Goal: Feedback & Contribution: Contribute content

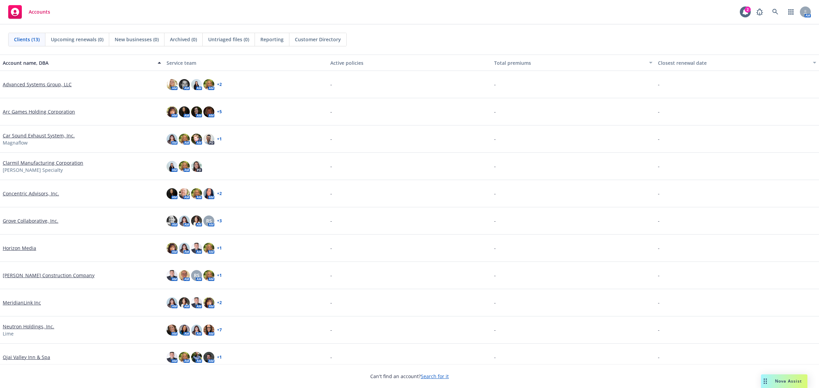
click at [55, 114] on link "Arc Games Holding Corporation" at bounding box center [39, 111] width 72 height 7
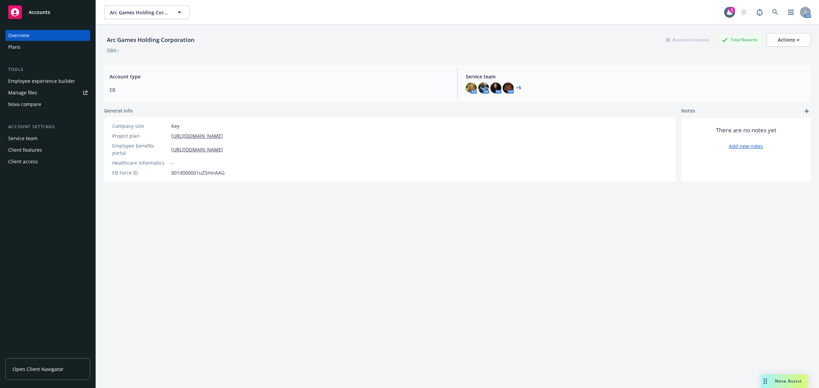
click at [36, 48] on div "Plans" at bounding box center [47, 47] width 79 height 11
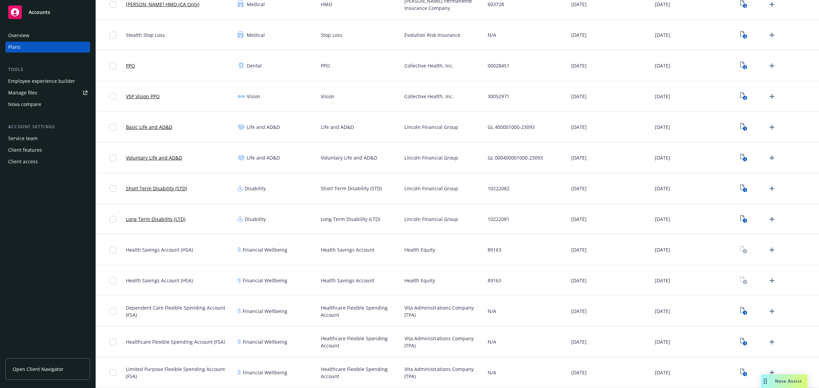
scroll to position [171, 0]
click at [740, 156] on icon "1" at bounding box center [743, 157] width 7 height 8
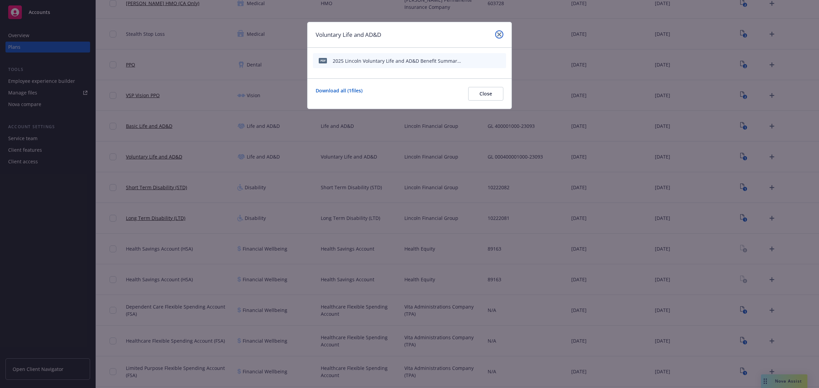
click at [498, 33] on icon "close" at bounding box center [499, 34] width 4 height 4
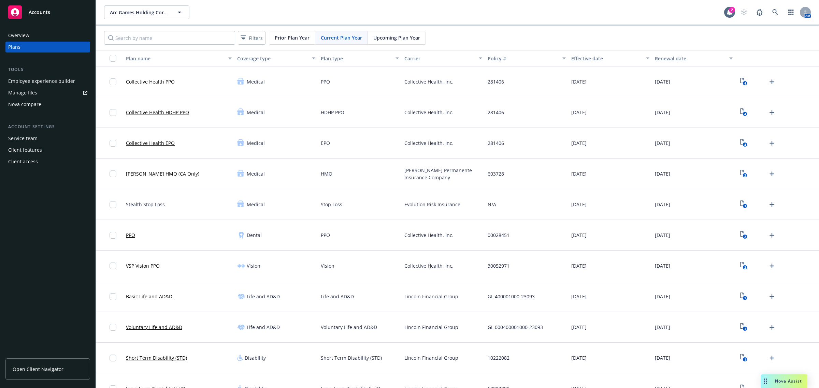
click at [291, 36] on span "Prior Plan Year" at bounding box center [292, 37] width 35 height 7
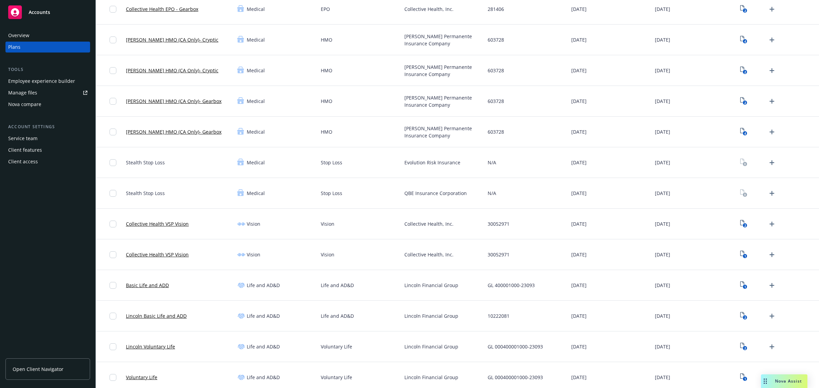
scroll to position [512, 0]
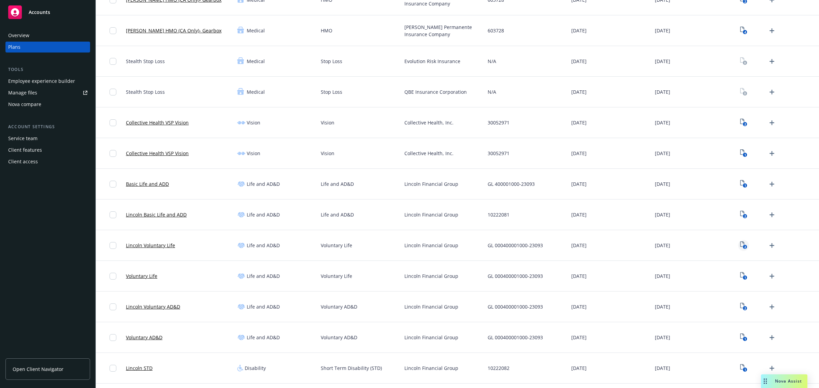
click at [743, 248] on text "2" at bounding box center [744, 247] width 2 height 4
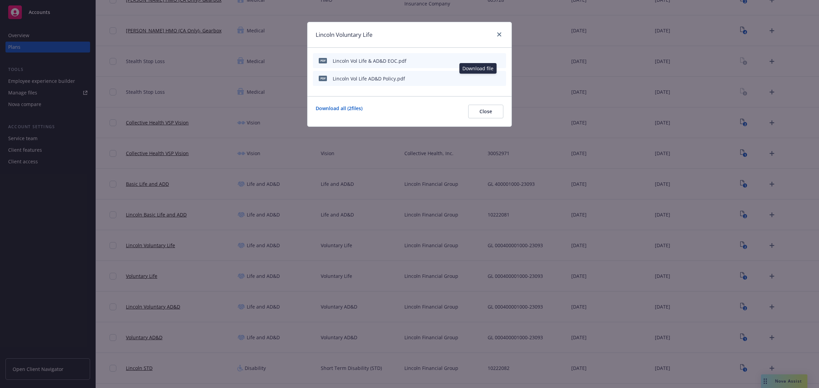
click at [475, 77] on icon "download file" at bounding box center [476, 77] width 5 height 5
click at [478, 60] on icon "download file" at bounding box center [477, 60] width 4 height 4
click at [493, 36] on div at bounding box center [497, 34] width 11 height 9
click at [501, 33] on link "close" at bounding box center [499, 34] width 8 height 8
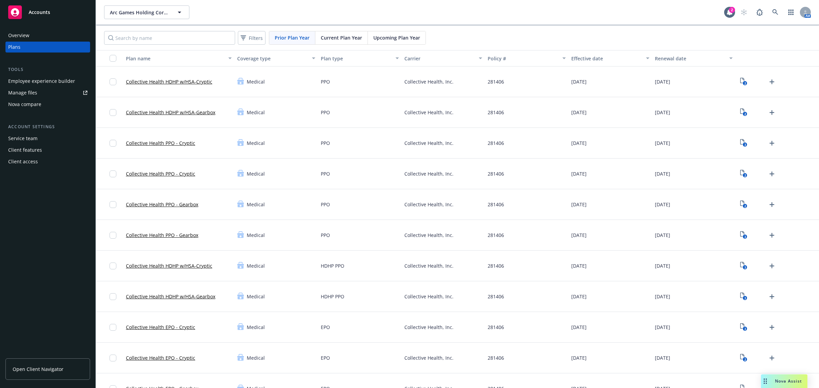
click at [329, 41] on span "Current Plan Year" at bounding box center [341, 37] width 41 height 7
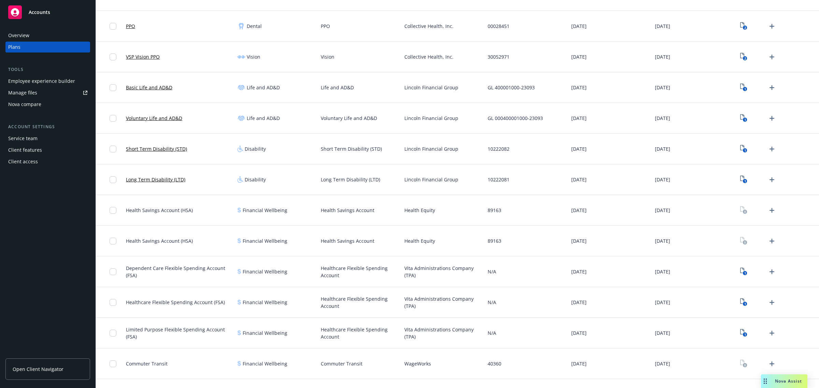
scroll to position [190, 0]
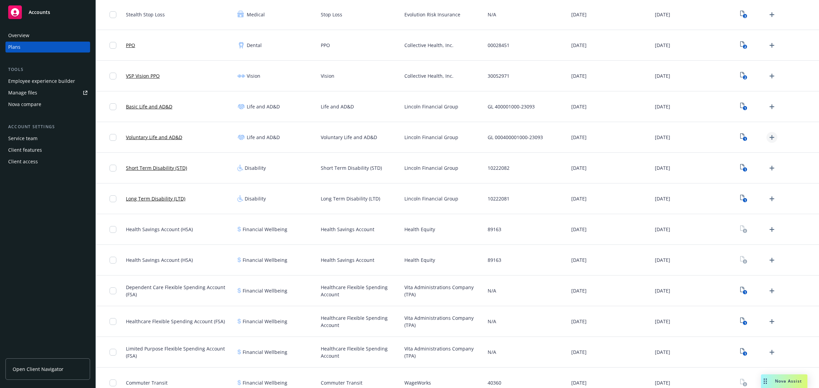
click at [767, 138] on icon "Upload Plan Documents" at bounding box center [771, 137] width 8 height 8
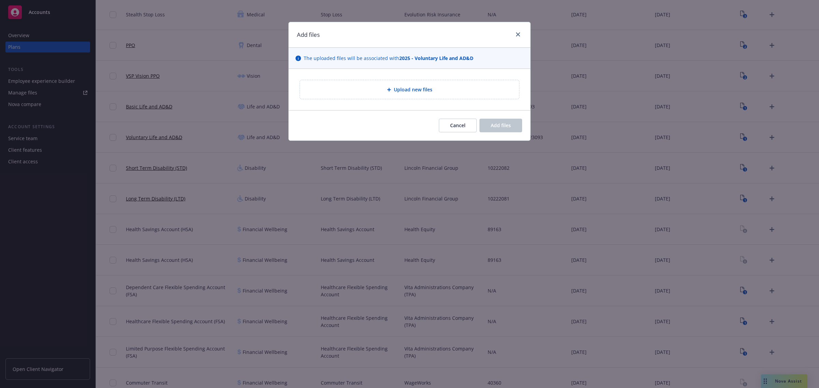
click at [495, 90] on div "Upload new files" at bounding box center [409, 90] width 208 height 8
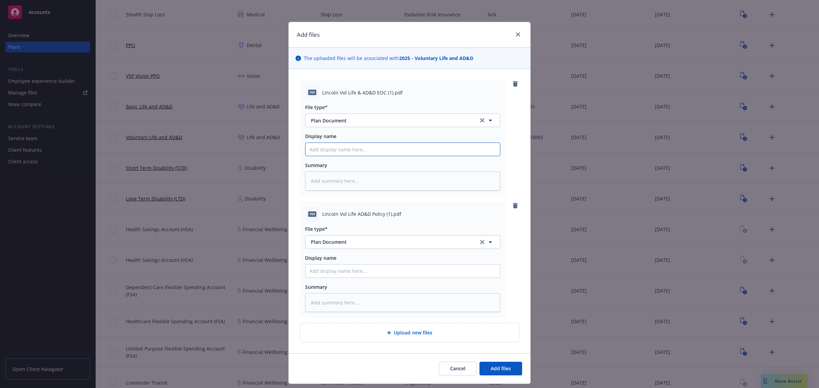
click at [329, 152] on input "Display name" at bounding box center [402, 149] width 194 height 13
type textarea "x"
type input "2"
type textarea "x"
type input "20"
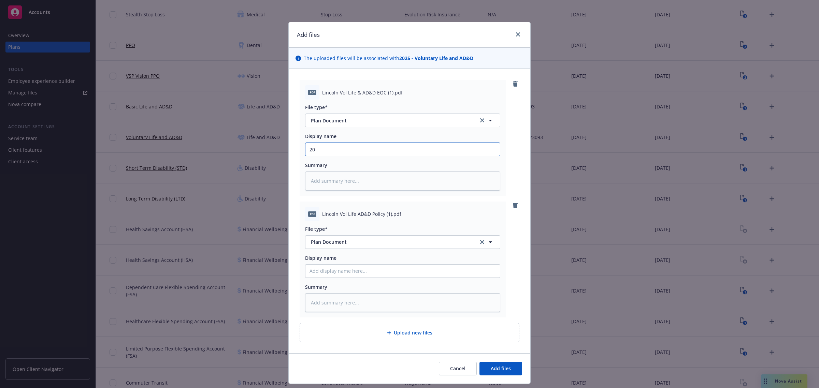
type textarea "x"
type input "202"
type textarea "x"
type input "2025"
drag, startPoint x: 381, startPoint y: 94, endPoint x: 319, endPoint y: 93, distance: 62.4
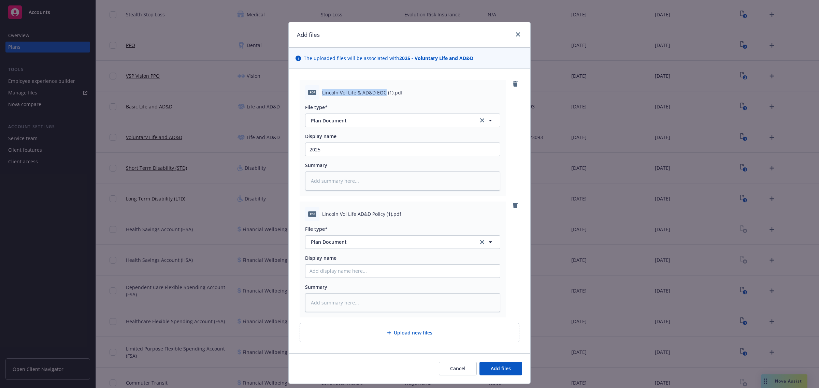
click at [322, 93] on span "Lincoln Vol Life & AD&D EOC (1).pdf" at bounding box center [362, 92] width 80 height 7
copy span "Lincoln Vol Life & AD&D EOC"
click at [355, 150] on input "2025" at bounding box center [402, 149] width 194 height 13
type textarea "x"
type input "2025"
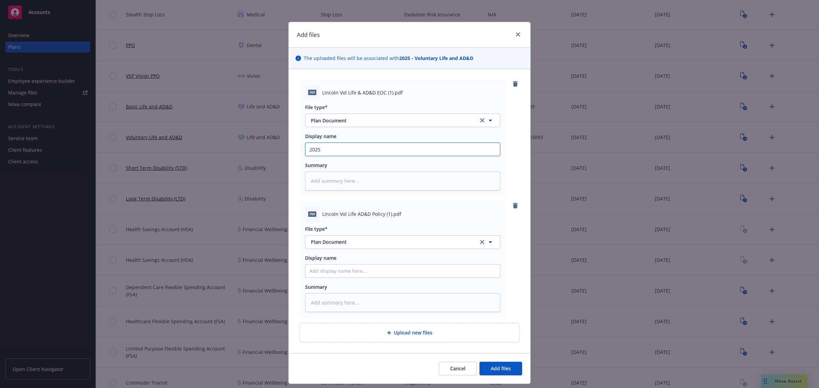
paste input "Lincoln Vol Life & AD&D EOC"
type textarea "x"
type input "2025 Lincoln Vol Life & AD&D EOC"
click at [381, 214] on span "Lincoln Vol Life AD&D Policy (1).pdf" at bounding box center [361, 213] width 79 height 7
drag, startPoint x: 381, startPoint y: 214, endPoint x: 318, endPoint y: 214, distance: 63.4
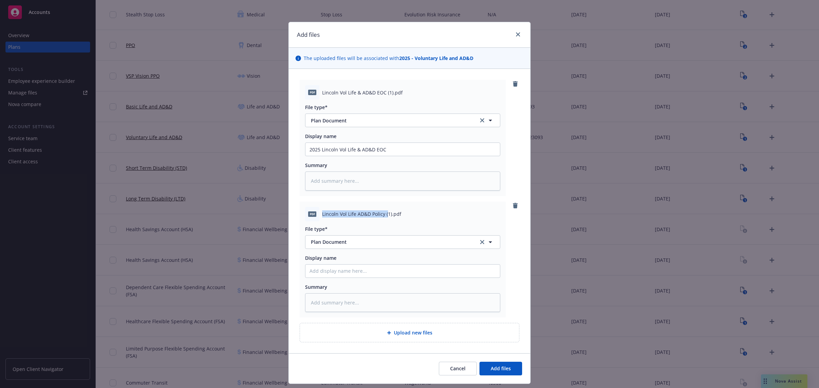
click at [318, 214] on div "pdf Lincoln Vol Life AD&D Policy (1).pdf" at bounding box center [402, 214] width 195 height 14
click at [374, 217] on span "Lincoln Vol Life AD&D Policy (1).pdf" at bounding box center [361, 213] width 79 height 7
drag, startPoint x: 380, startPoint y: 216, endPoint x: 320, endPoint y: 213, distance: 60.7
click at [322, 213] on span "Lincoln Vol Life AD&D Policy (1).pdf" at bounding box center [361, 213] width 79 height 7
copy span "Lincoln Vol Life AD&D Policy"
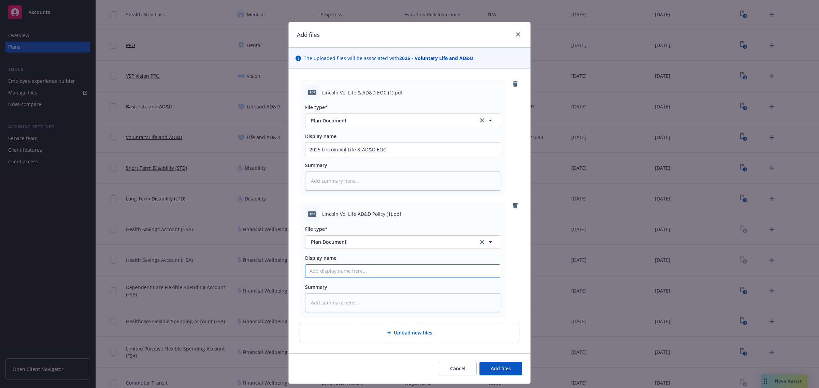
click at [324, 269] on input "Display name" at bounding box center [402, 271] width 194 height 13
paste input "Lincoln Vol Life AD&D Policy"
type textarea "x"
type input "Lincoln Vol Life AD&D Policy"
click at [305, 273] on input "Lincoln Vol Life AD&D Policy" at bounding box center [402, 271] width 194 height 13
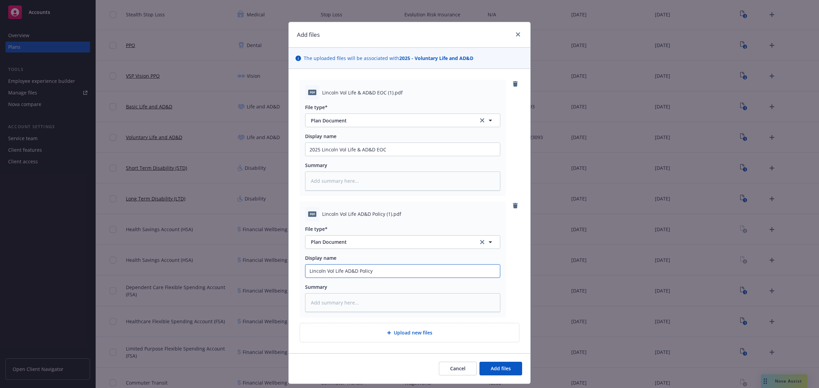
type textarea "x"
type input "2Lincoln Vol Life AD&D Policy"
type textarea "x"
type input "20Lincoln Vol Life AD&D Policy"
type textarea "x"
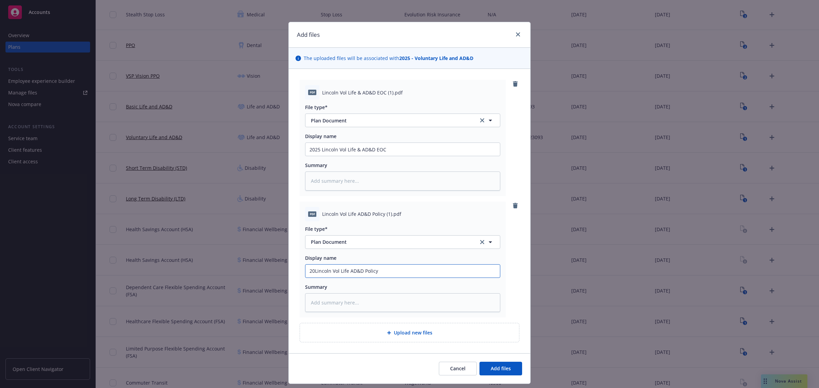
type input "202Lincoln Vol Life AD&D Policy"
type textarea "x"
type input "2025Lincoln Vol Life AD&D Policy"
type textarea "x"
type input "2025 Lincoln Vol Life AD&D Policy"
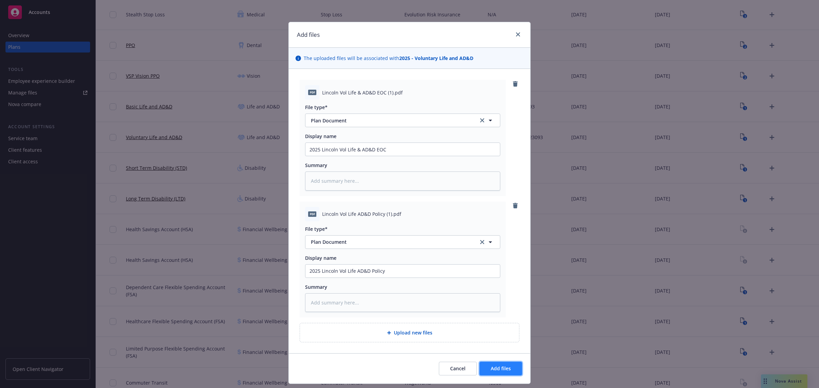
click at [503, 372] on span "Add files" at bounding box center [500, 368] width 20 height 6
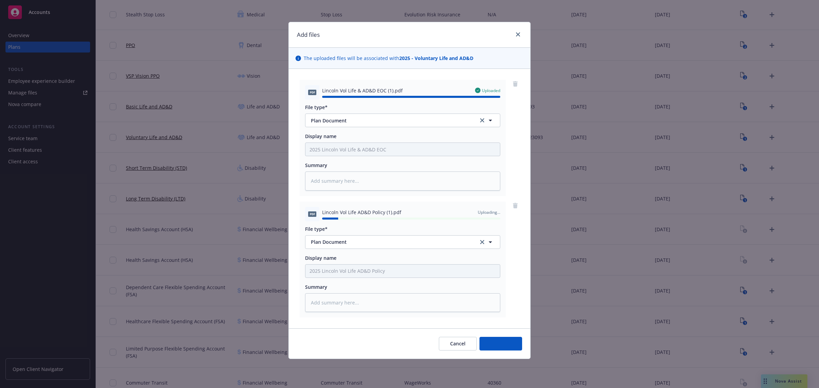
type textarea "x"
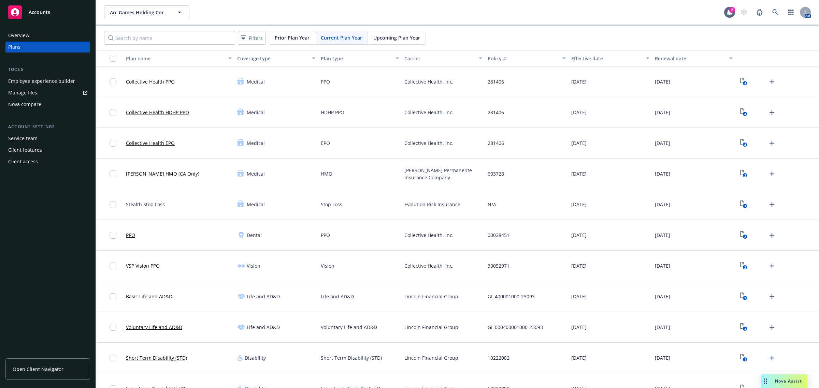
click at [288, 38] on span "Prior Plan Year" at bounding box center [292, 37] width 35 height 7
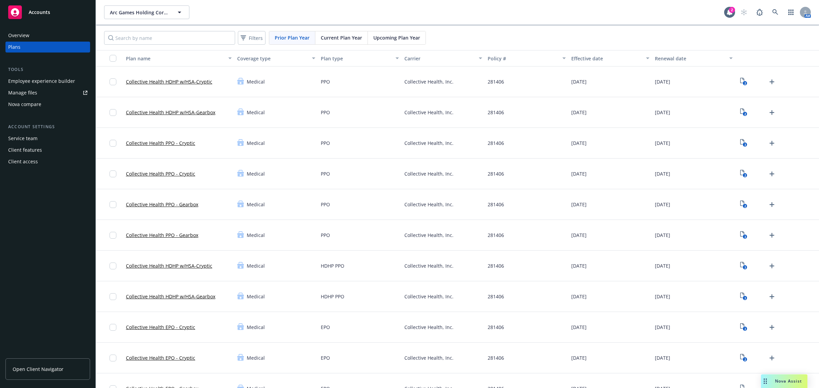
click at [357, 35] on span "Current Plan Year" at bounding box center [341, 37] width 41 height 7
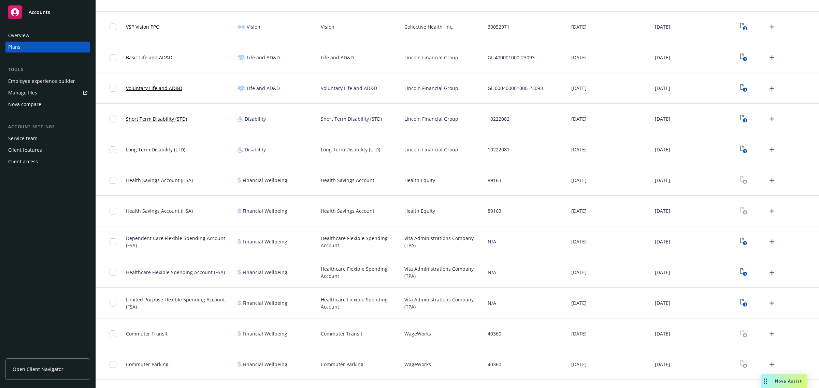
scroll to position [233, 0]
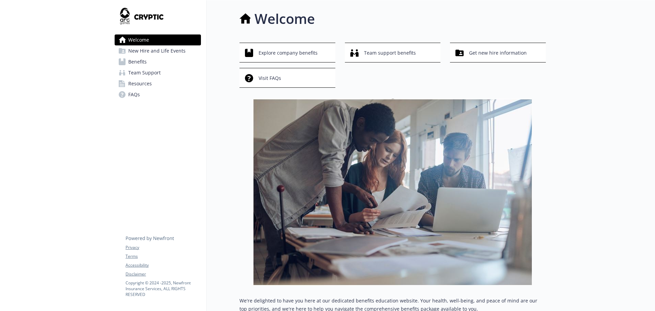
click at [146, 59] on span "Benefits" at bounding box center [137, 61] width 18 height 11
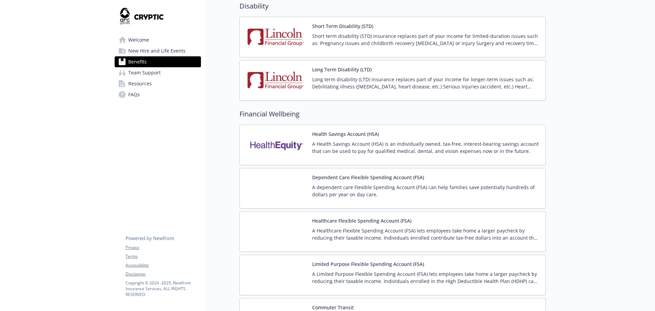
scroll to position [580, 0]
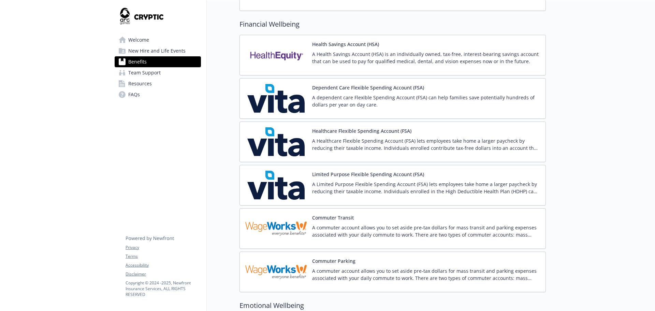
click at [284, 54] on img at bounding box center [275, 55] width 61 height 29
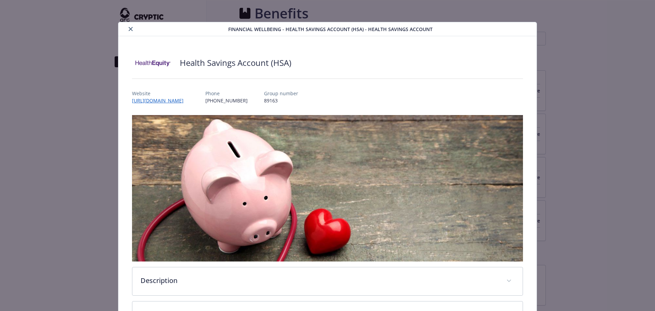
scroll to position [580, 0]
click at [129, 26] on button "close" at bounding box center [131, 29] width 8 height 8
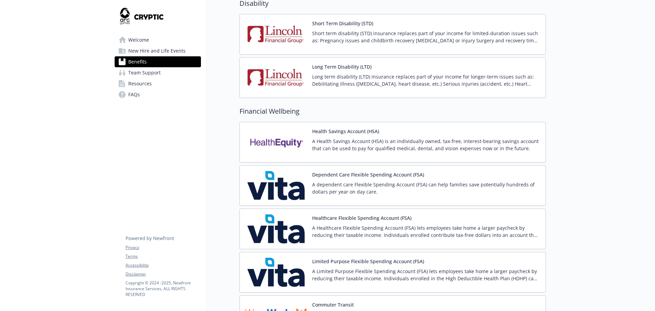
scroll to position [443, 0]
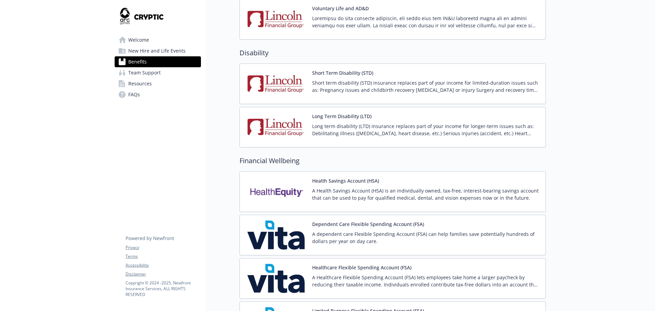
click at [137, 94] on span "FAQs" at bounding box center [134, 94] width 12 height 11
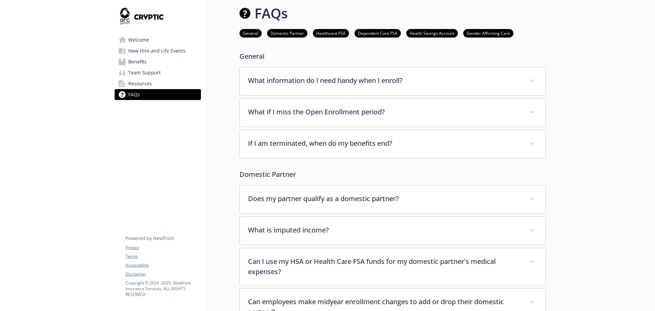
scroll to position [443, 0]
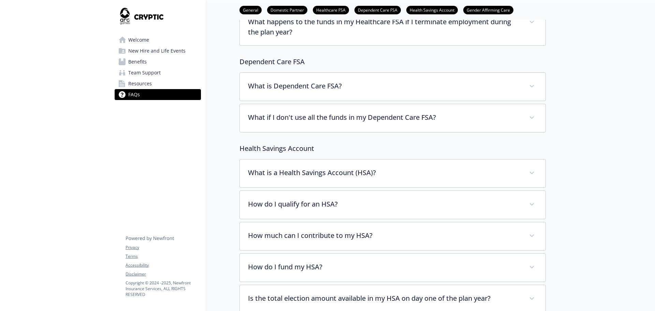
click at [139, 82] on span "Resources" at bounding box center [140, 83] width 24 height 11
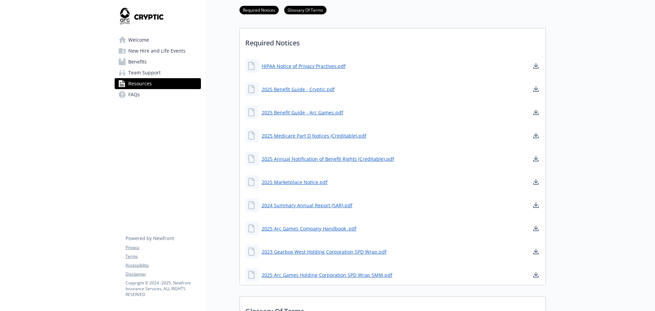
scroll to position [309, 0]
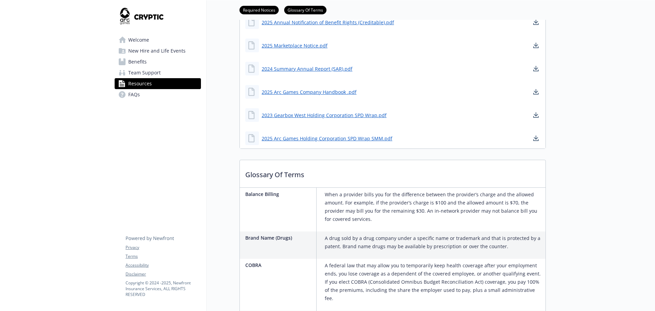
click at [126, 42] on link "Welcome" at bounding box center [158, 39] width 86 height 11
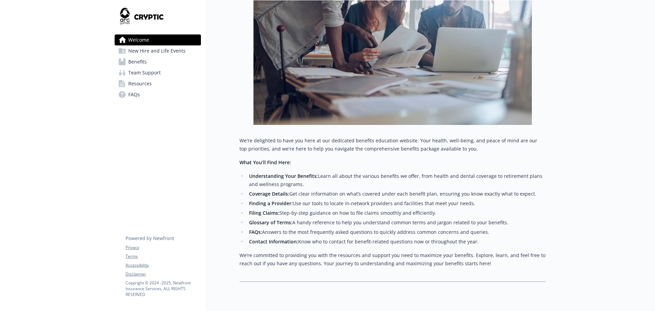
scroll to position [185, 0]
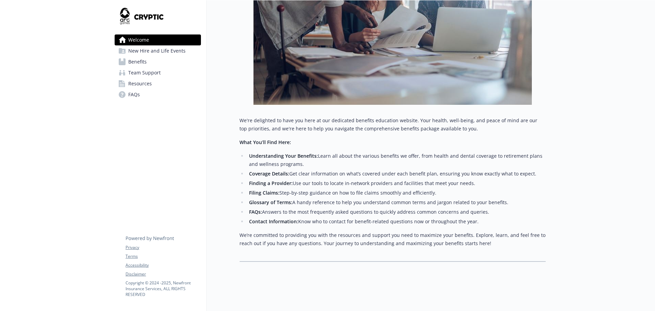
drag, startPoint x: 266, startPoint y: 204, endPoint x: 588, endPoint y: 217, distance: 321.8
click at [556, 214] on div "Skip to main content Welcome New Hire and Life Events Benefits Team Support Res…" at bounding box center [327, 65] width 655 height 490
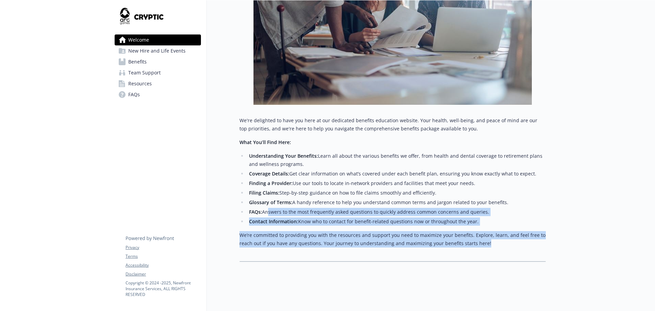
click at [471, 208] on li "FAQs: Answers to the most frequently asked questions to quickly address common …" at bounding box center [396, 212] width 299 height 8
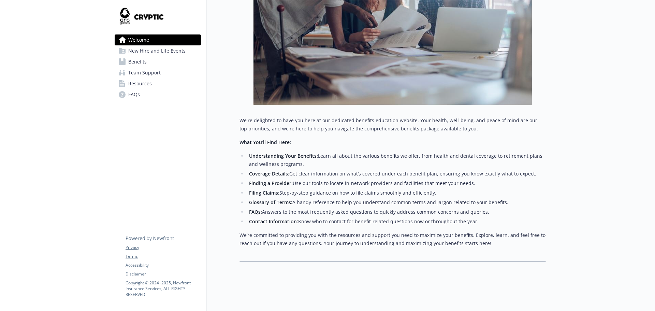
drag, startPoint x: 499, startPoint y: 219, endPoint x: 511, endPoint y: 242, distance: 26.1
click at [511, 242] on div "We're delighted to have you here at our dedicated benefits education website. Y…" at bounding box center [392, 181] width 306 height 131
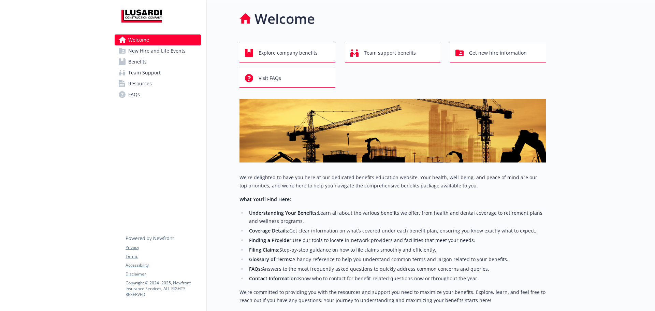
drag, startPoint x: 0, startPoint y: 0, endPoint x: 126, endPoint y: 60, distance: 139.6
click at [126, 60] on link "Benefits" at bounding box center [158, 61] width 86 height 11
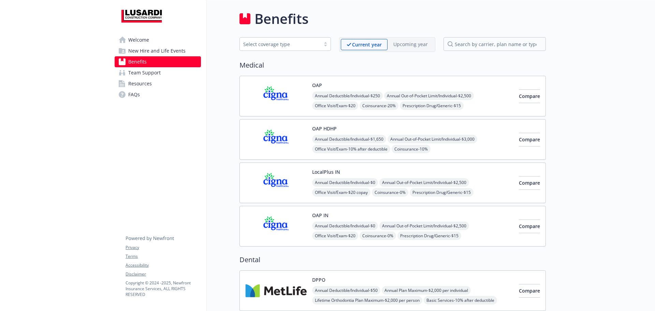
click at [277, 115] on div "OAP Annual Deductible/Individual - $250 Annual Out-of-Pocket Limit/Individual -…" at bounding box center [392, 96] width 306 height 41
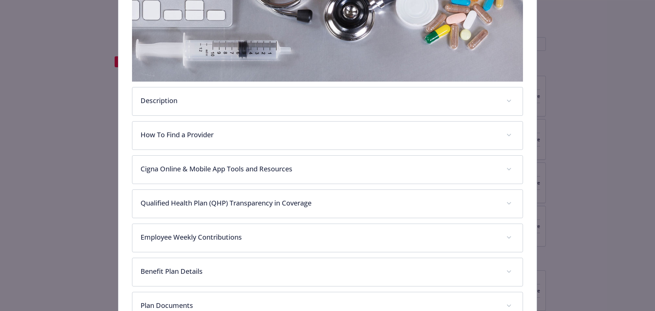
scroll to position [157, 0]
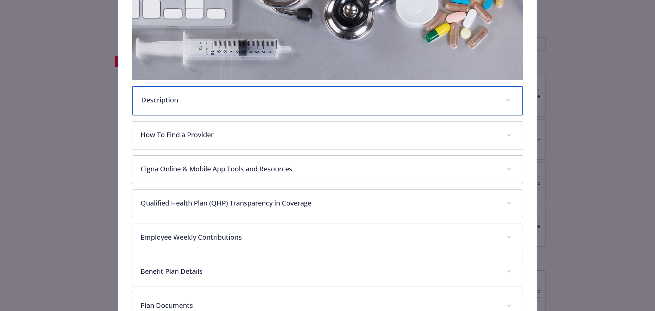
click at [177, 105] on div "Description" at bounding box center [327, 100] width 391 height 29
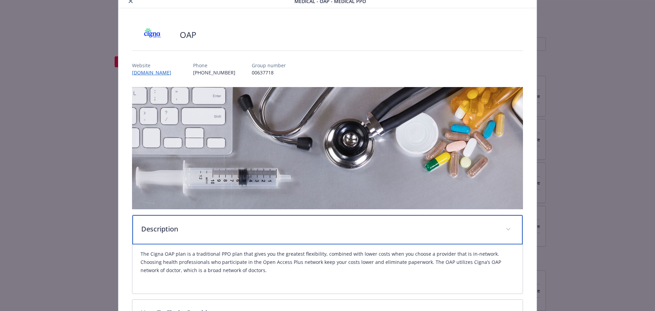
scroll to position [0, 0]
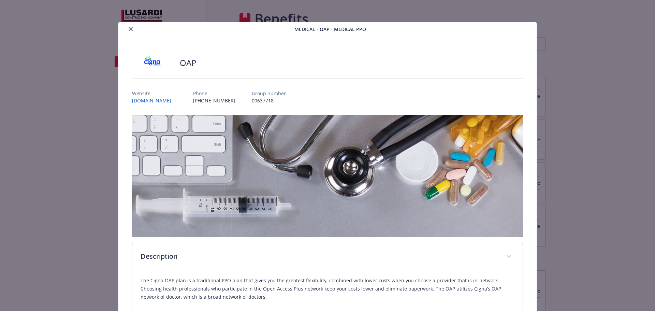
click at [130, 28] on icon "close" at bounding box center [131, 29] width 4 height 4
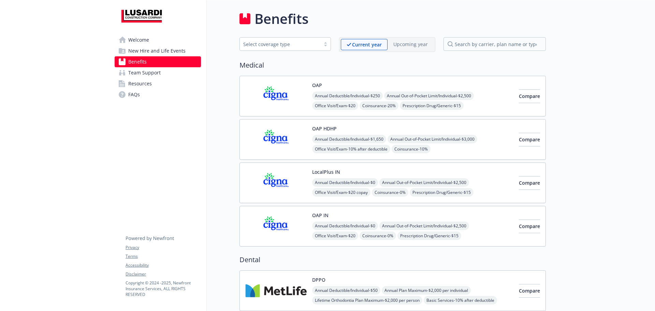
click at [284, 138] on img at bounding box center [275, 139] width 61 height 29
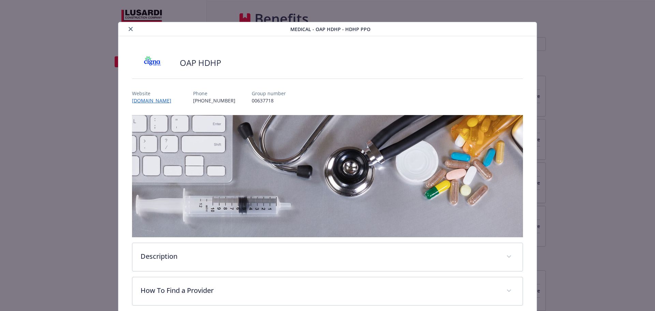
scroll to position [20, 0]
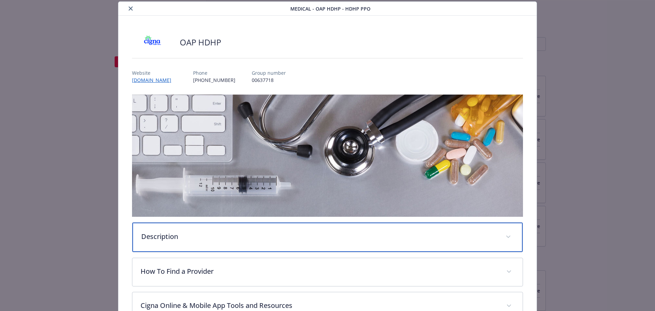
click at [201, 240] on div "Description" at bounding box center [327, 236] width 391 height 29
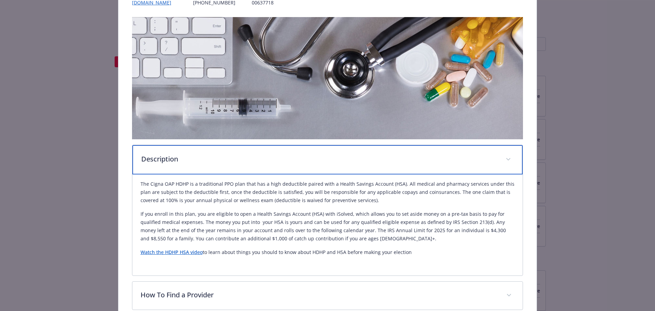
scroll to position [157, 0]
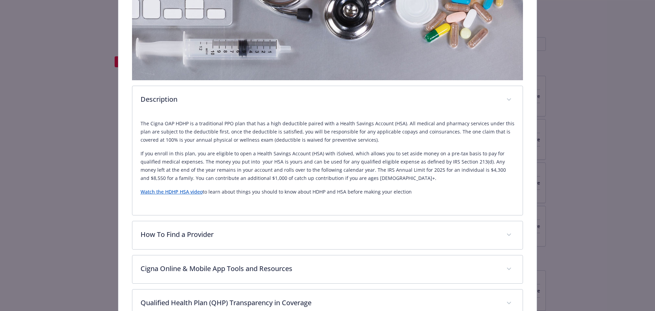
drag, startPoint x: 463, startPoint y: 190, endPoint x: 136, endPoint y: 154, distance: 329.1
click at [136, 154] on div "The Cigna OAP HDHP is a traditional PPO plan that has a high deductible paired …" at bounding box center [327, 164] width 391 height 101
click at [351, 163] on p "If you enroll in this plan, you are eligible to open a Health Savings Account (…" at bounding box center [328, 165] width 374 height 33
drag, startPoint x: 351, startPoint y: 163, endPoint x: 344, endPoint y: 158, distance: 8.1
click at [345, 158] on p "If you enroll in this plan, you are eligible to open a Health Savings Account (…" at bounding box center [328, 165] width 374 height 33
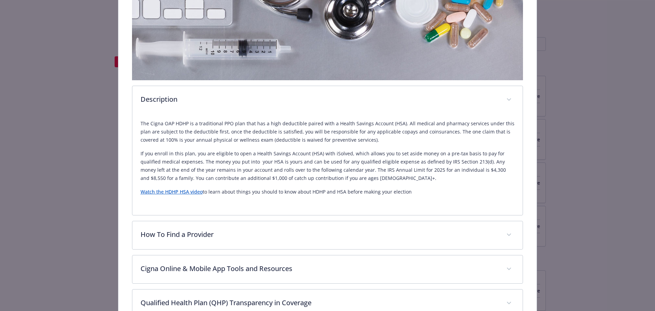
click at [343, 160] on p "If you enroll in this plan, you are eligible to open a Health Savings Account (…" at bounding box center [328, 165] width 374 height 33
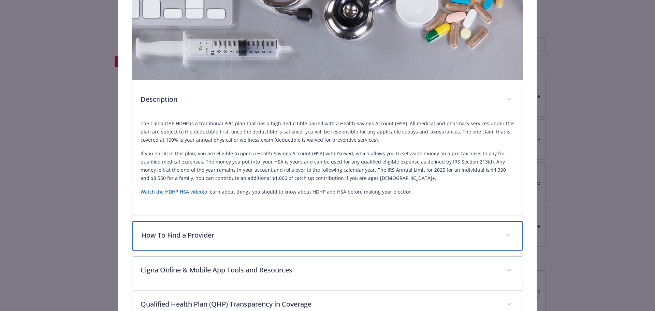
click at [198, 240] on div "How To Find a Provider" at bounding box center [327, 235] width 391 height 29
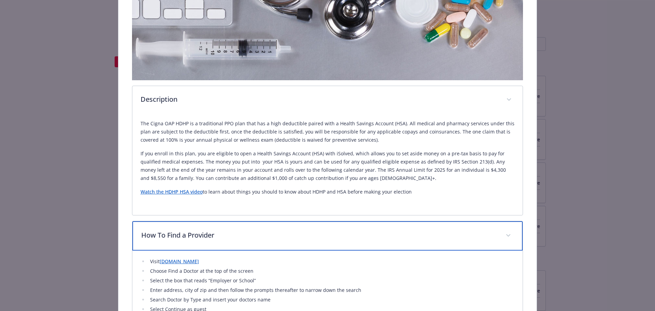
scroll to position [362, 0]
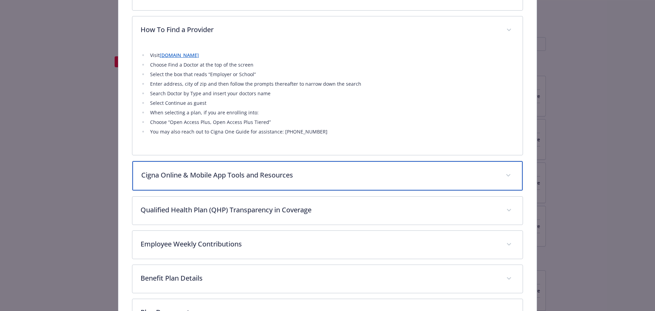
click at [201, 168] on div "Cigna Online & Mobile App Tools and Resources" at bounding box center [327, 175] width 391 height 29
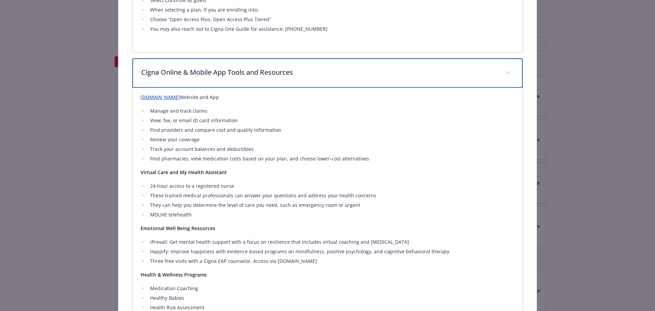
scroll to position [464, 0]
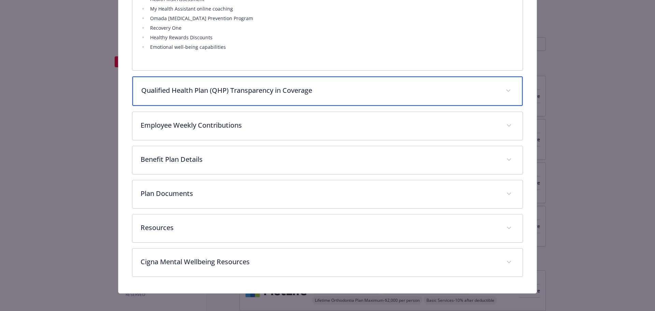
click at [177, 79] on div "Qualified Health Plan (QHP) Transparency in Coverage" at bounding box center [327, 90] width 391 height 29
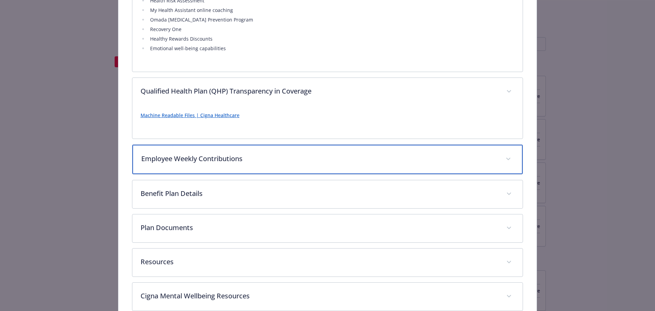
click at [176, 158] on p "Employee Weekly Contributions" at bounding box center [319, 158] width 356 height 10
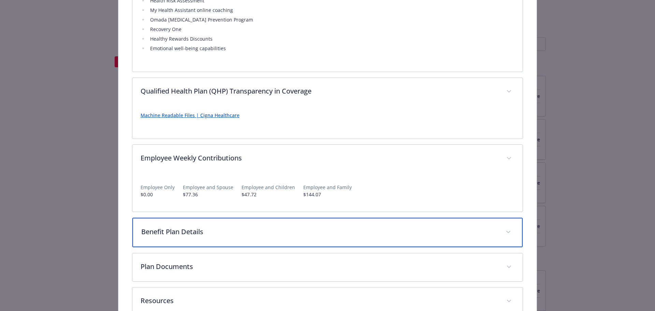
click at [153, 242] on div "Benefit Plan Details" at bounding box center [327, 232] width 391 height 29
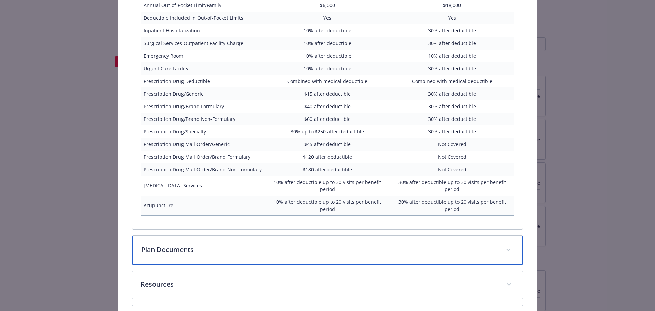
click at [170, 241] on div "Plan Documents" at bounding box center [327, 249] width 391 height 29
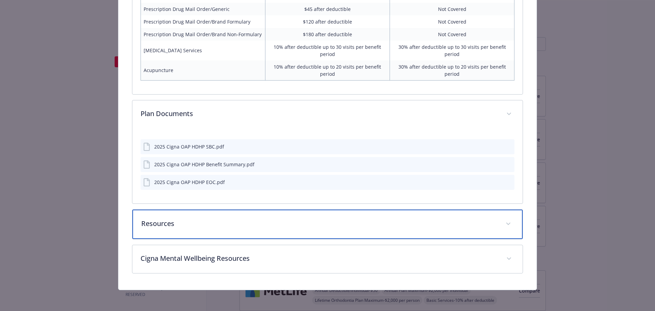
click at [177, 231] on div "Resources" at bounding box center [327, 223] width 391 height 29
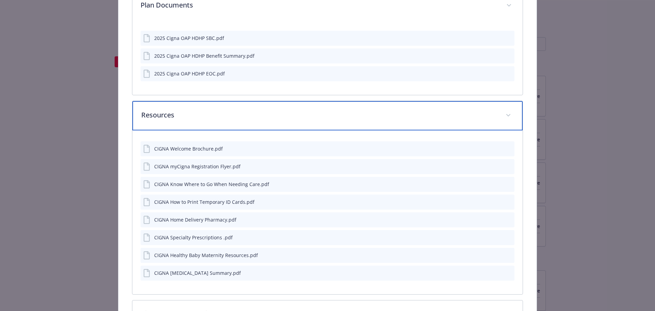
scroll to position [1409, 0]
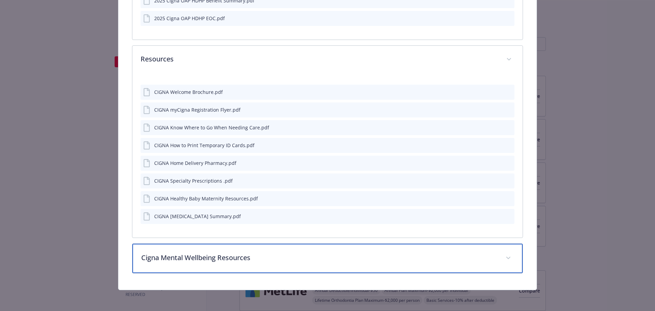
click at [175, 259] on p "Cigna Mental Wellbeing Resources" at bounding box center [319, 257] width 356 height 10
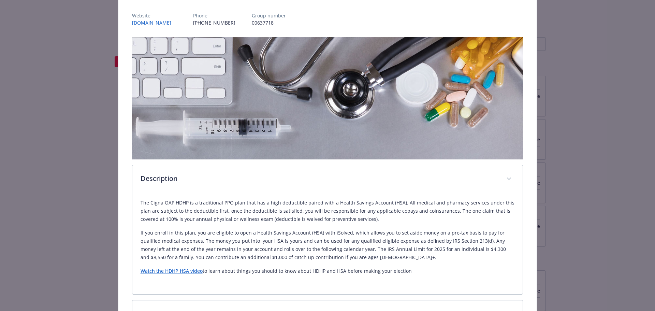
scroll to position [0, 0]
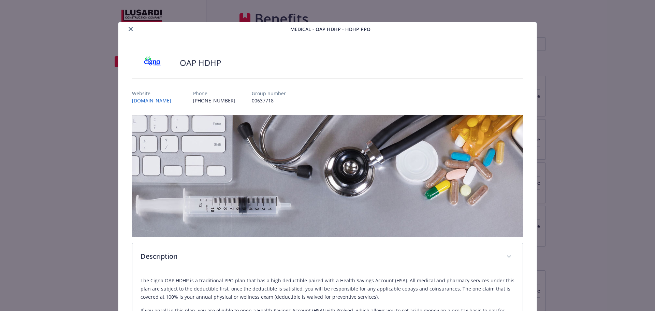
click at [128, 32] on button "close" at bounding box center [131, 29] width 8 height 8
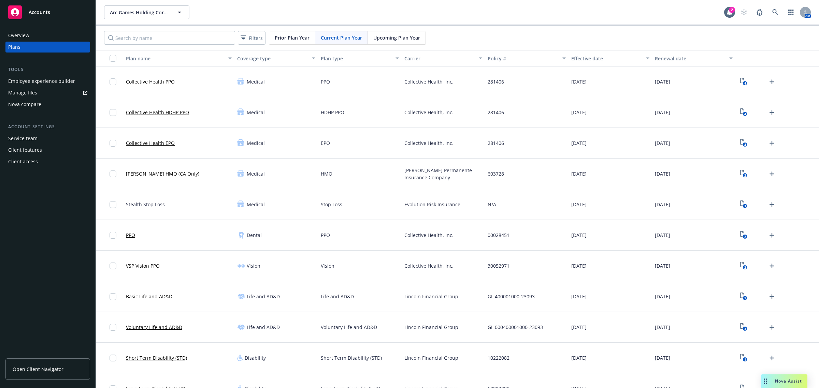
scroll to position [233, 0]
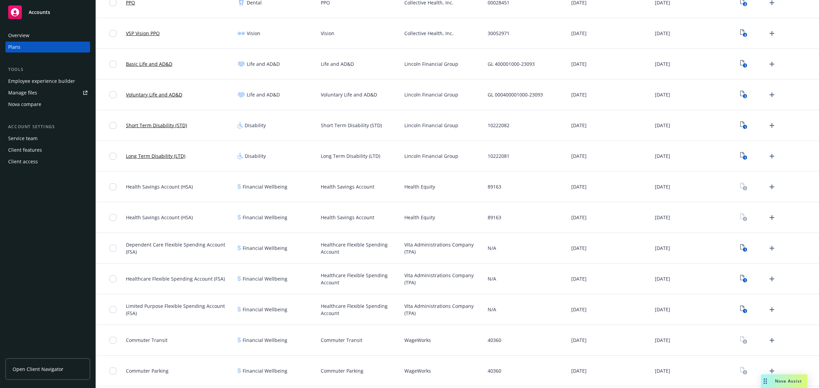
click at [765, 381] on icon "Drag to move" at bounding box center [764, 381] width 3 height 5
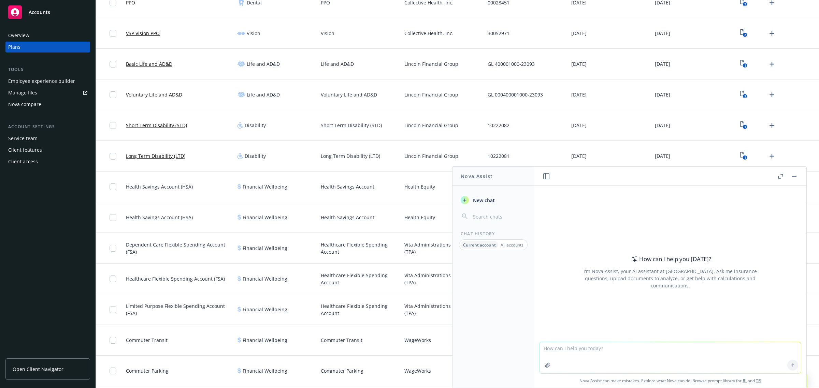
click at [481, 246] on p "Current account" at bounding box center [479, 245] width 33 height 6
click at [515, 244] on p "All accounts" at bounding box center [511, 245] width 23 height 6
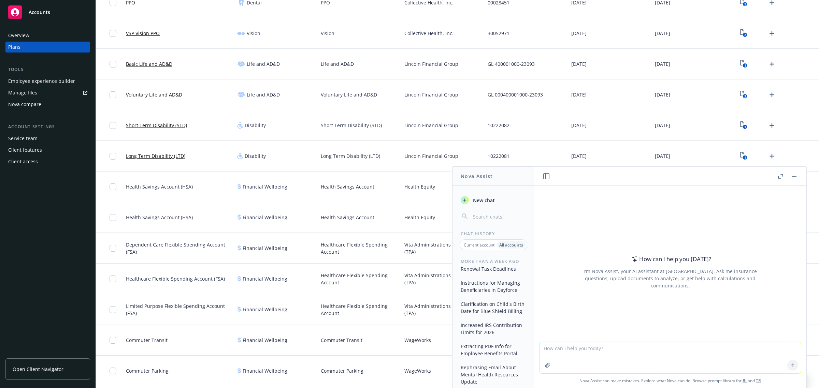
scroll to position [469, 0]
click at [792, 177] on button "button" at bounding box center [794, 176] width 8 height 8
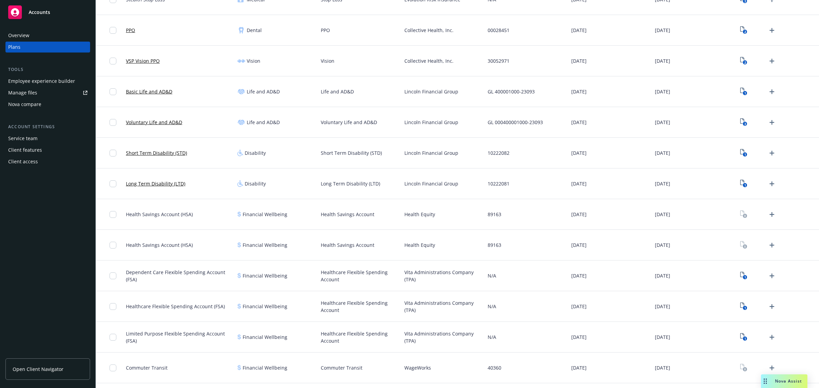
scroll to position [190, 0]
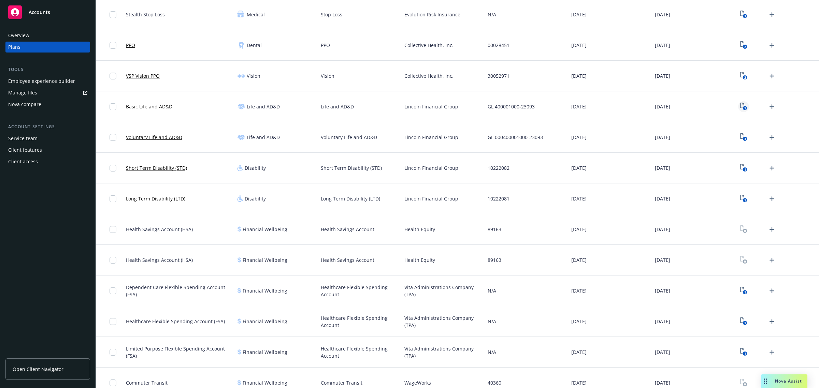
click at [742, 106] on rect "View Plan Documents" at bounding box center [744, 108] width 4 height 4
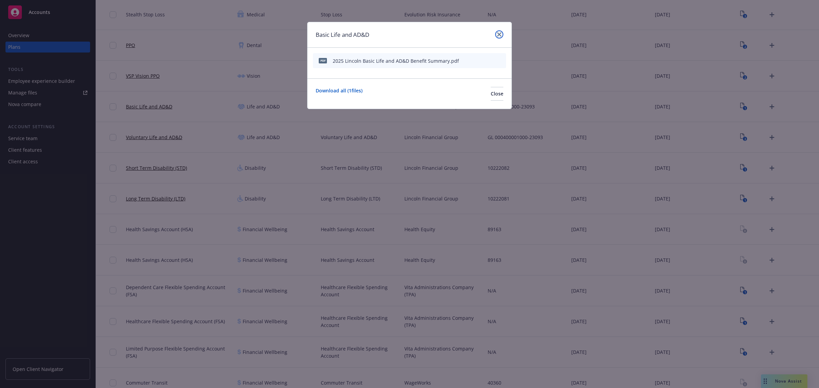
click at [499, 34] on icon "close" at bounding box center [499, 34] width 4 height 4
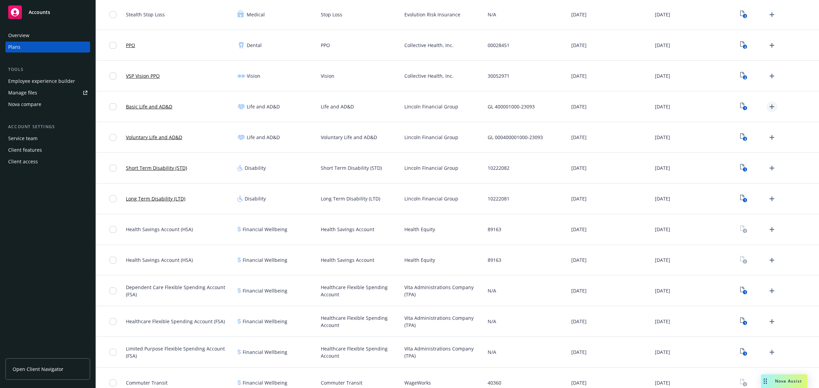
click at [766, 103] on link "Upload Plan Documents" at bounding box center [771, 106] width 11 height 11
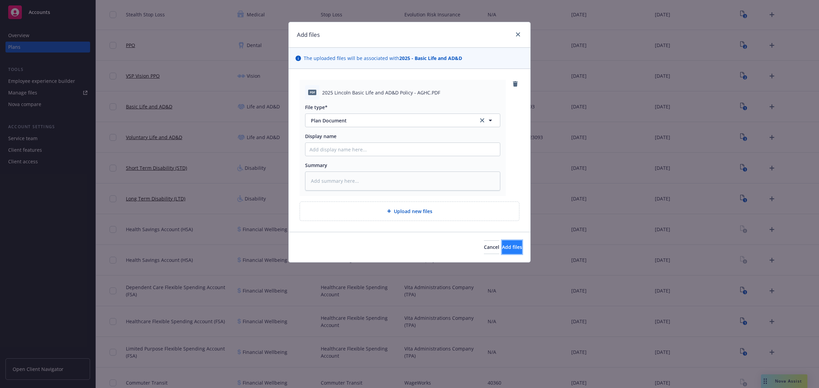
click at [502, 245] on span "Add files" at bounding box center [512, 247] width 20 height 6
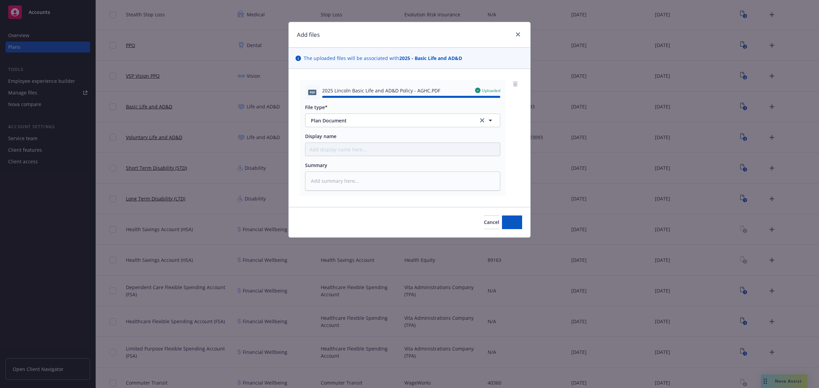
type textarea "x"
